Goal: Transaction & Acquisition: Download file/media

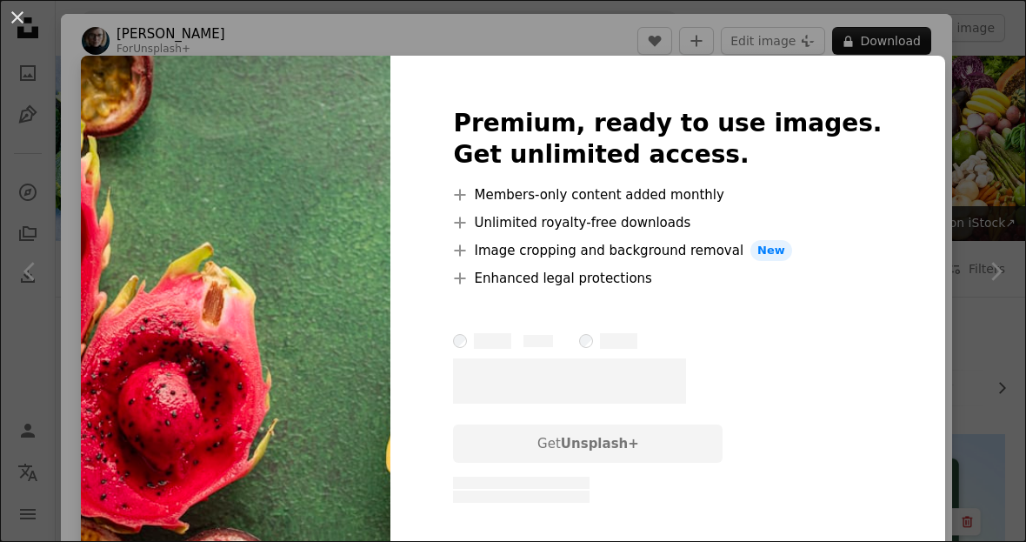
scroll to position [1439, 0]
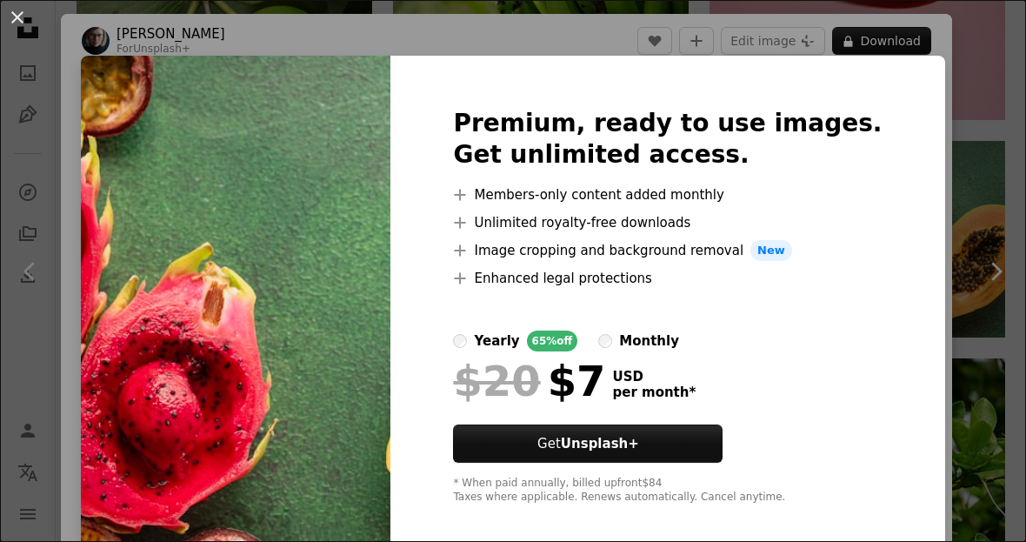
click at [20, 26] on button "An X shape" at bounding box center [17, 17] width 21 height 21
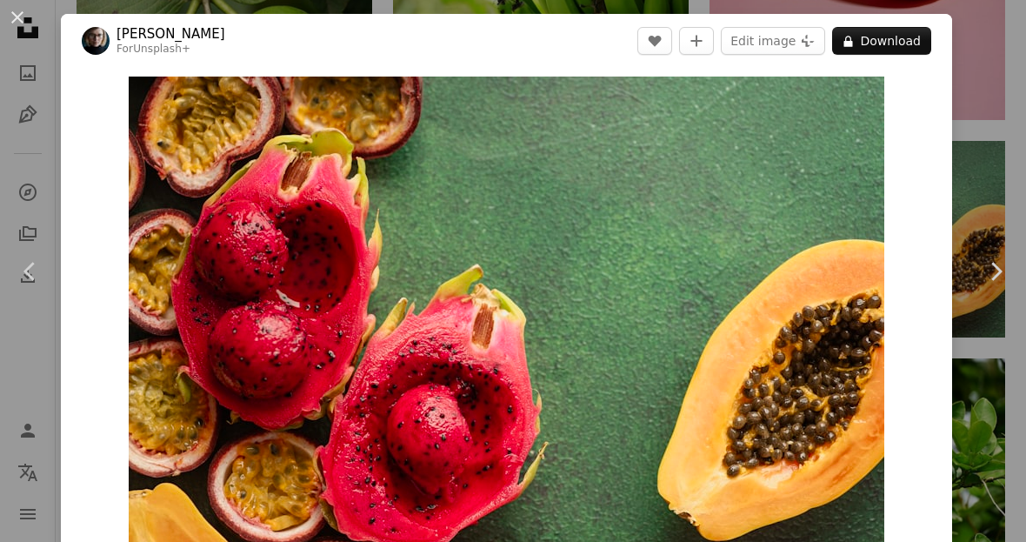
click at [10, 19] on button "An X shape" at bounding box center [17, 17] width 21 height 21
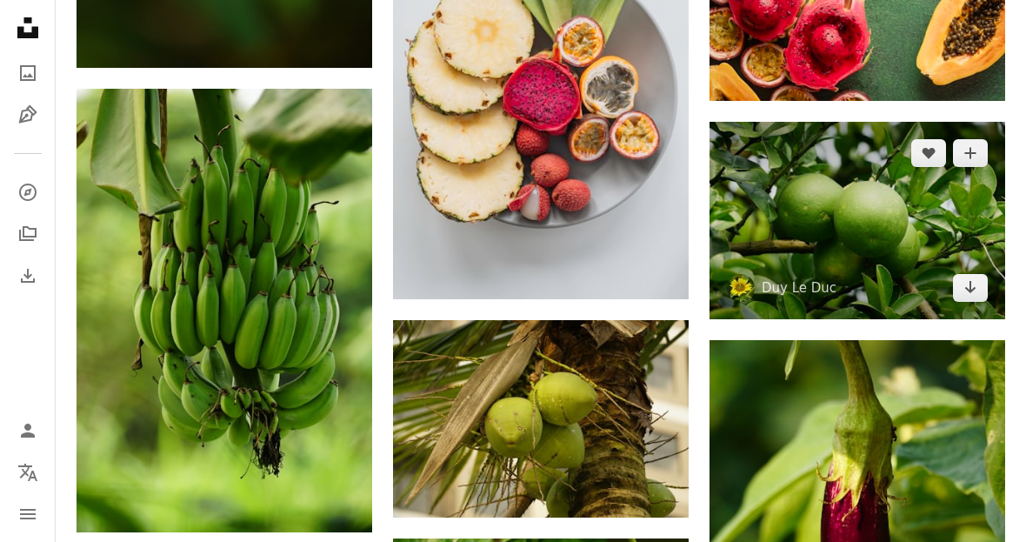
scroll to position [1680, 0]
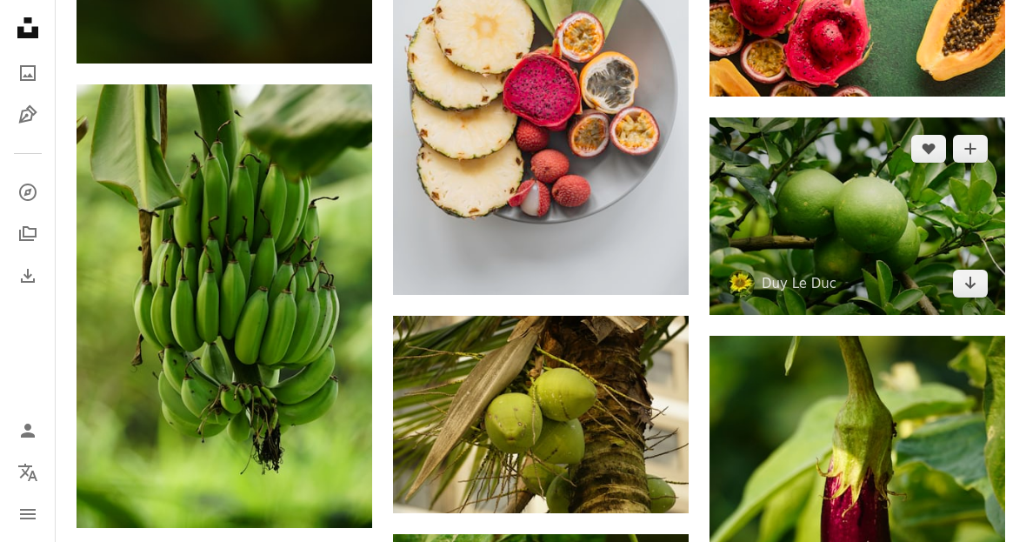
click at [839, 233] on img at bounding box center [858, 215] width 296 height 197
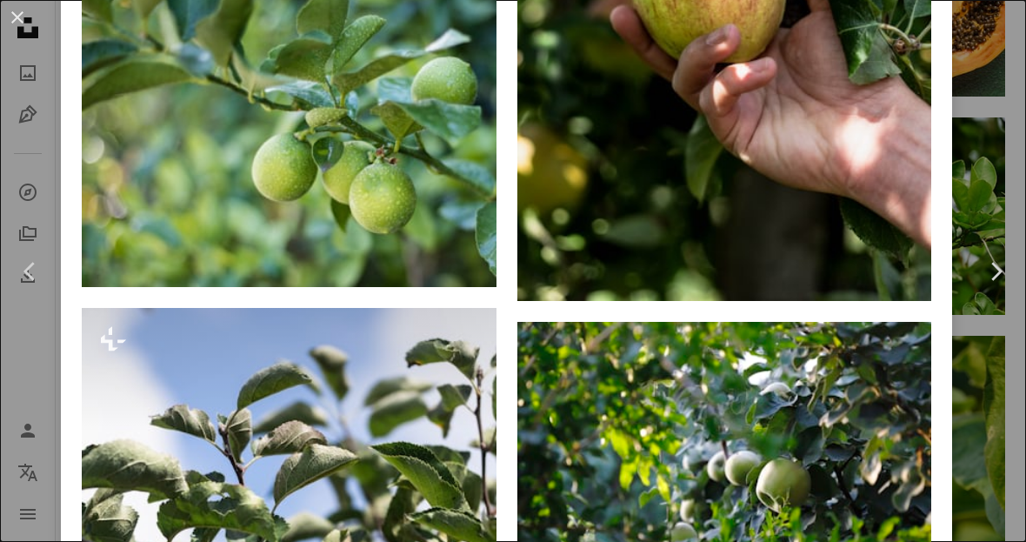
scroll to position [6306, 0]
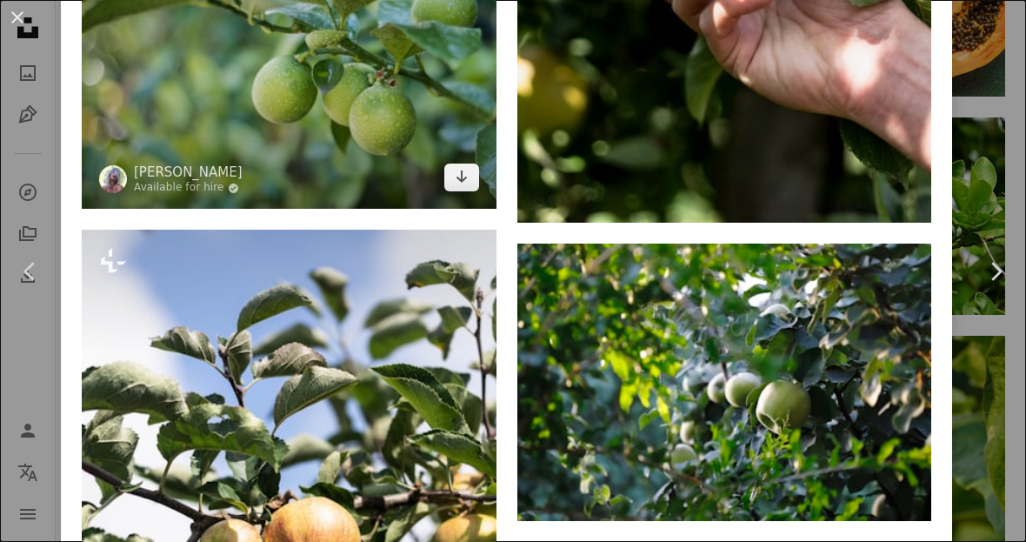
click at [371, 168] on img at bounding box center [289, 53] width 415 height 311
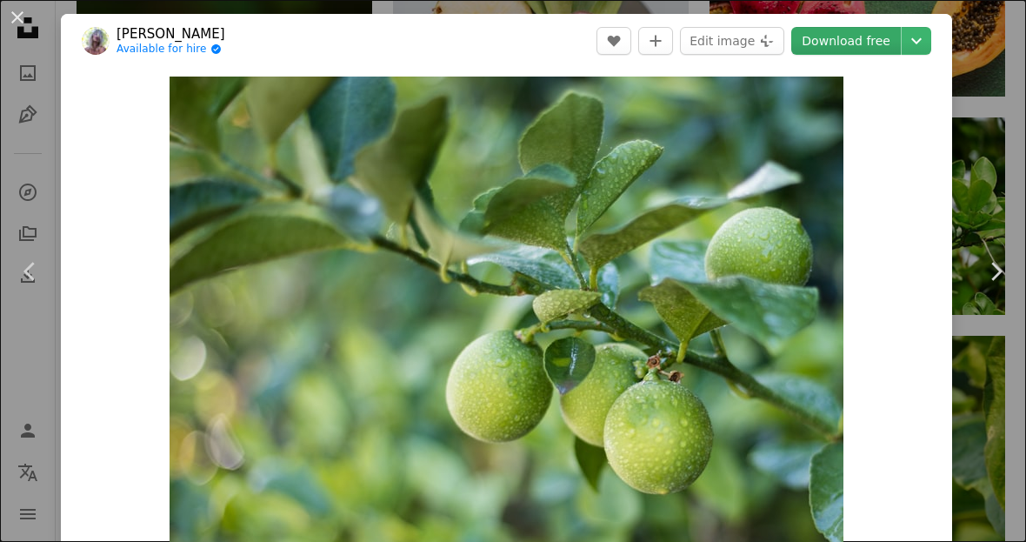
click at [842, 42] on link "Download free" at bounding box center [846, 41] width 110 height 28
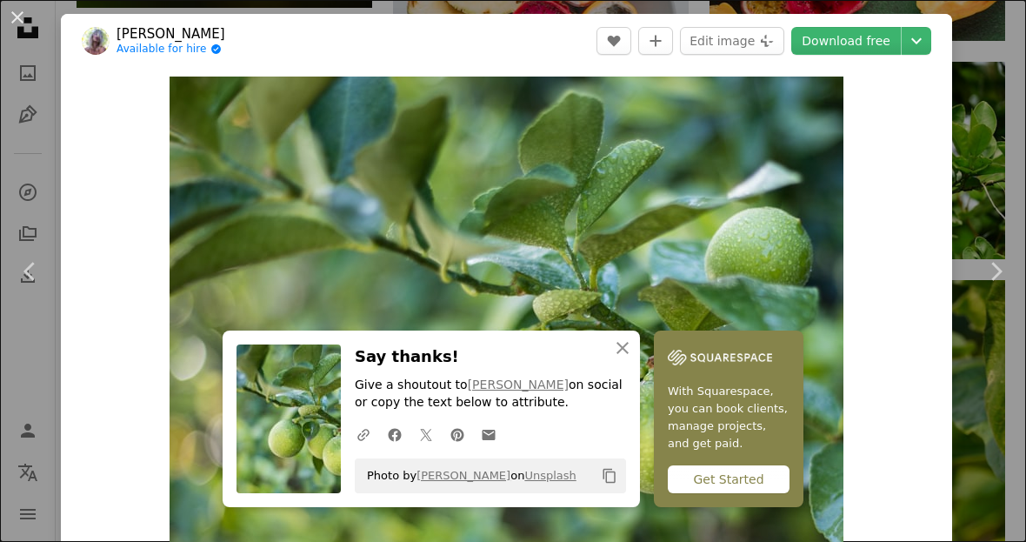
click at [20, 28] on button "An X shape" at bounding box center [17, 17] width 21 height 21
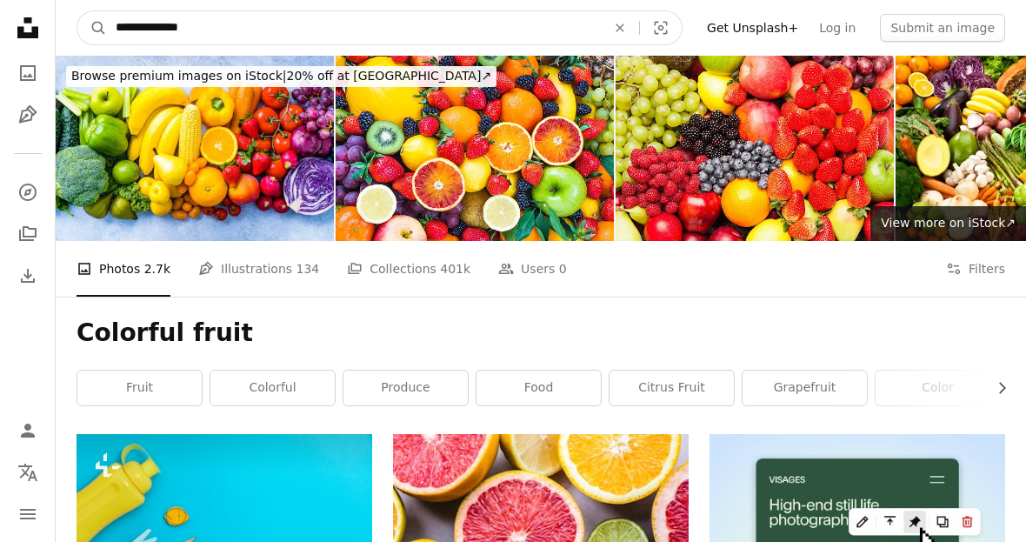
click at [220, 35] on input "**********" at bounding box center [354, 27] width 494 height 33
type input "**********"
click at [92, 28] on button "A magnifying glass" at bounding box center [92, 27] width 30 height 33
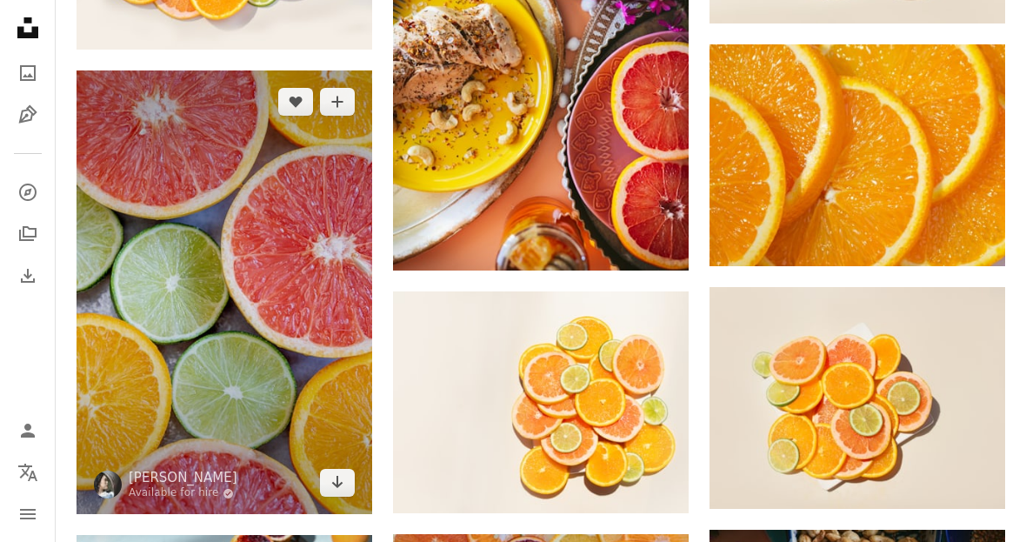
scroll to position [1065, 0]
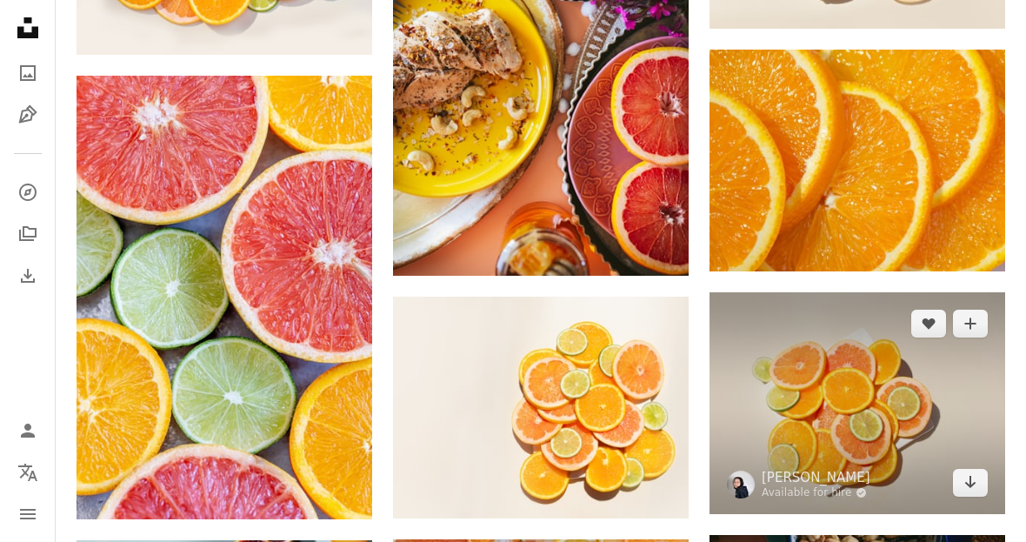
click at [851, 371] on img at bounding box center [858, 403] width 296 height 222
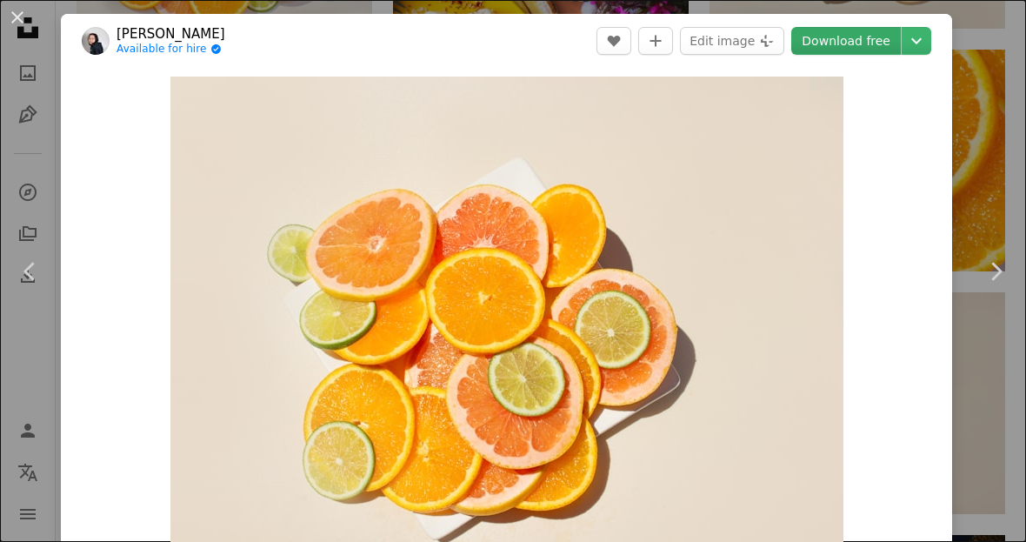
click at [873, 45] on link "Download free" at bounding box center [846, 41] width 110 height 28
